Goal: Check status: Check status

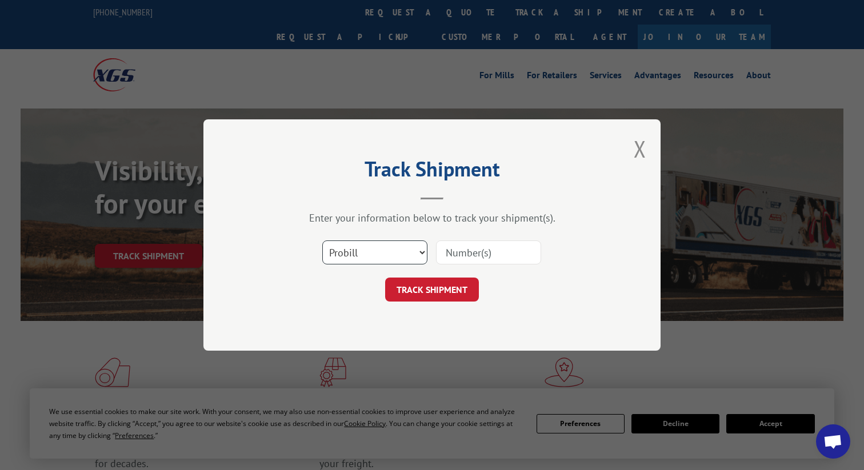
click at [370, 254] on select "Select category... Probill BOL PO" at bounding box center [374, 252] width 105 height 24
click at [451, 251] on input at bounding box center [488, 252] width 105 height 24
click at [364, 249] on select "Select category... Probill BOL PO" at bounding box center [374, 252] width 105 height 24
select select "probill"
click at [462, 248] on input at bounding box center [488, 252] width 105 height 24
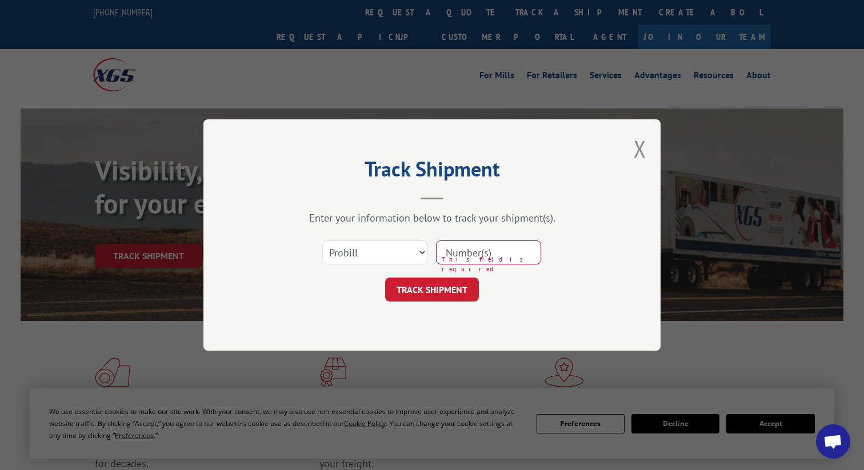
paste input "3393002"
type input "3393002"
click at [445, 295] on button "TRACK SHIPMENT" at bounding box center [432, 290] width 94 height 24
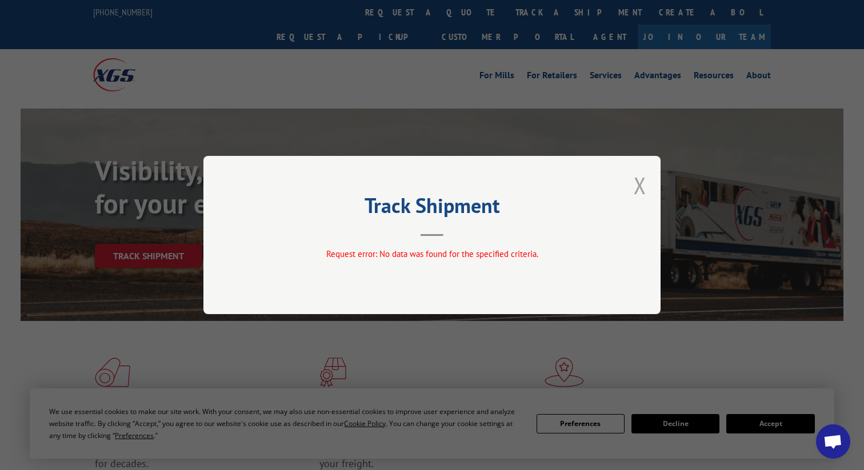
click at [636, 187] on button "Close modal" at bounding box center [639, 185] width 13 height 30
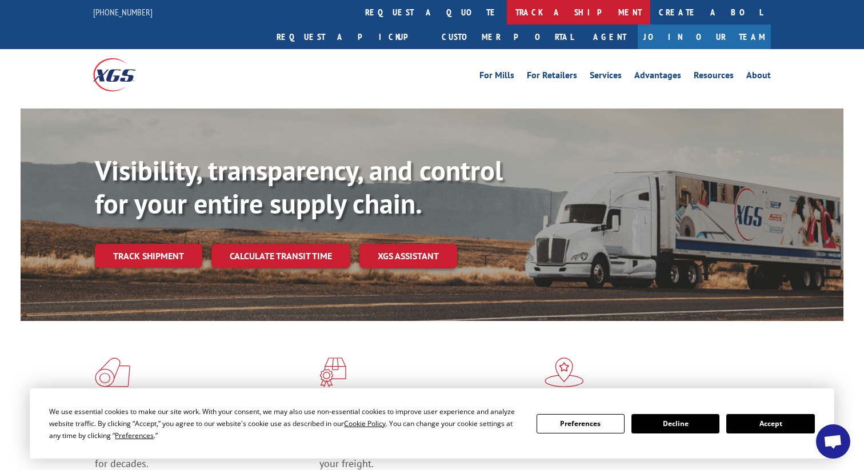
click at [507, 14] on link "track a shipment" at bounding box center [578, 12] width 143 height 25
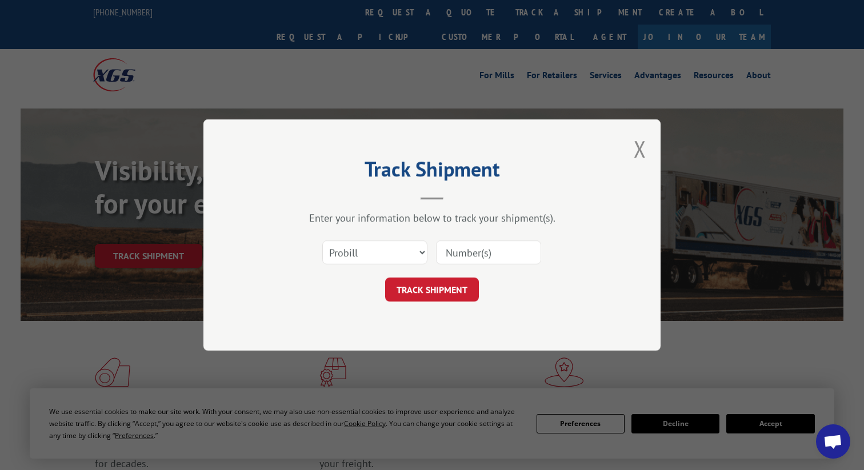
click at [360, 273] on form "Select category... Probill BOL PO TRACK SHIPMENT" at bounding box center [431, 268] width 343 height 68
click at [434, 254] on div "Select category... Probill BOL PO" at bounding box center [431, 253] width 343 height 38
click at [444, 252] on input at bounding box center [488, 252] width 105 height 24
paste input "3393002"
type input "3393002"
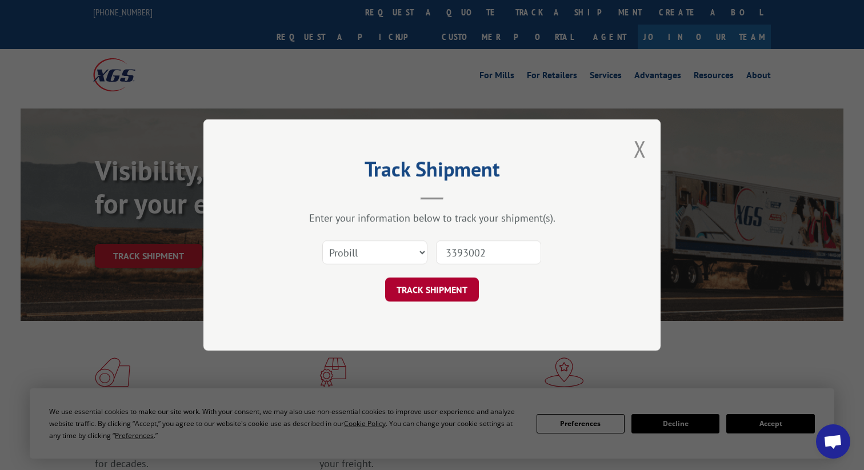
click at [432, 279] on button "TRACK SHIPMENT" at bounding box center [432, 290] width 94 height 24
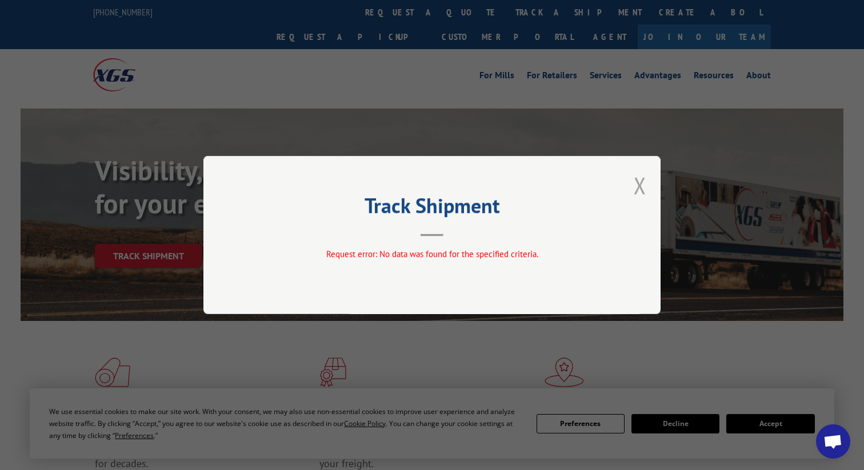
click at [645, 182] on button "Close modal" at bounding box center [639, 185] width 13 height 30
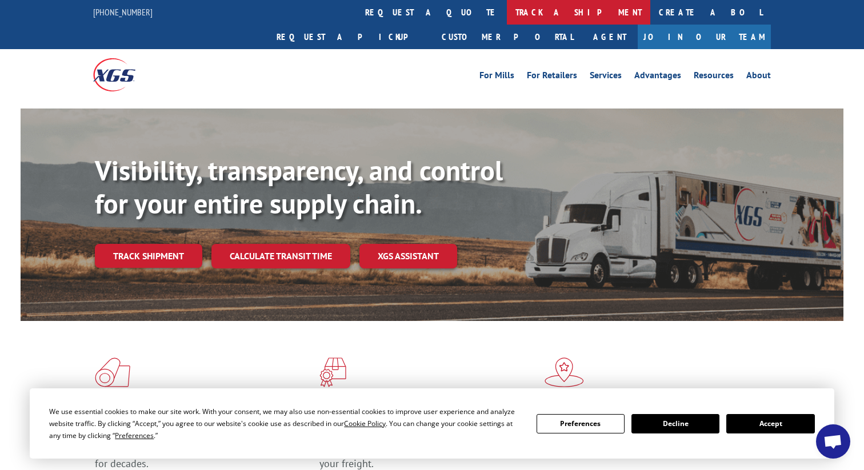
click at [507, 18] on link "track a shipment" at bounding box center [578, 12] width 143 height 25
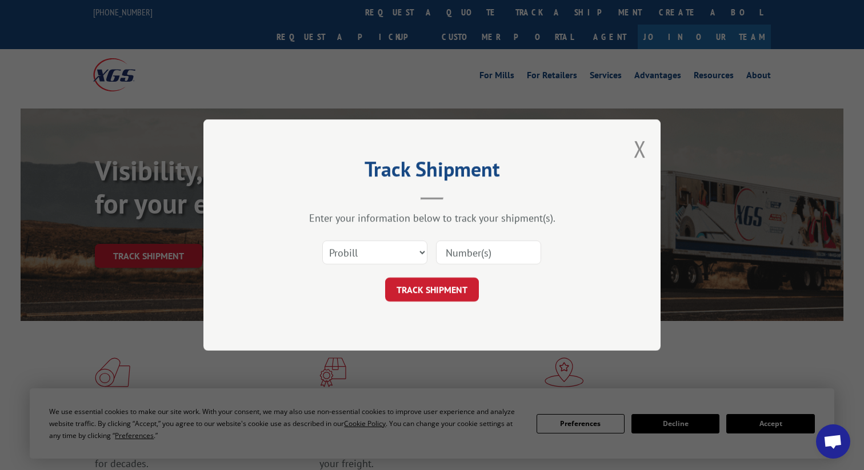
click at [373, 238] on div "Select category... Probill BOL PO" at bounding box center [431, 253] width 343 height 38
click at [373, 251] on select "Select category... Probill BOL PO" at bounding box center [374, 252] width 105 height 24
select select "bol"
click at [475, 254] on input at bounding box center [488, 252] width 105 height 24
paste input "3393002"
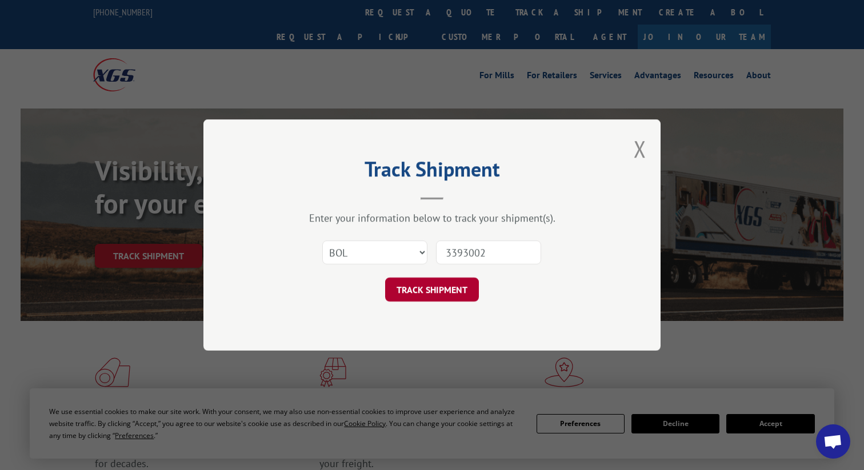
type input "3393002"
click at [448, 287] on button "TRACK SHIPMENT" at bounding box center [432, 290] width 94 height 24
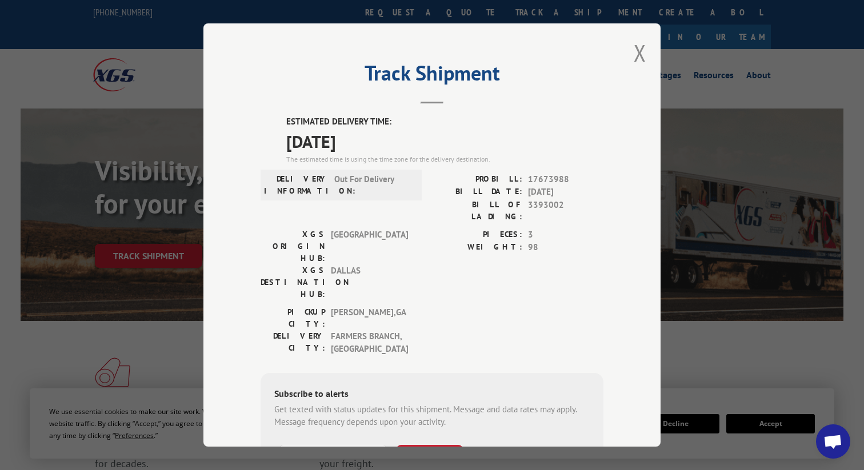
click at [372, 212] on div "DELIVERY INFORMATION: Out For Delivery" at bounding box center [340, 200] width 161 height 55
drag, startPoint x: 531, startPoint y: 216, endPoint x: 557, endPoint y: 174, distance: 49.8
click at [557, 174] on div "PROBILL: 17673988 BILL DATE: [DATE] BILL OF LADING: 3393002" at bounding box center [517, 200] width 171 height 55
click at [636, 62] on button "Close modal" at bounding box center [639, 53] width 13 height 30
